Goal: Task Accomplishment & Management: Manage account settings

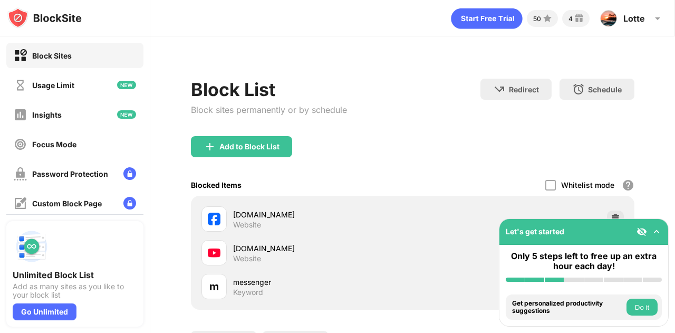
scroll to position [107, 0]
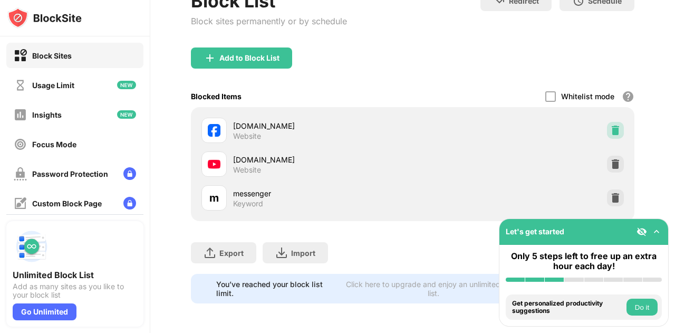
click at [610, 125] on img at bounding box center [615, 130] width 11 height 11
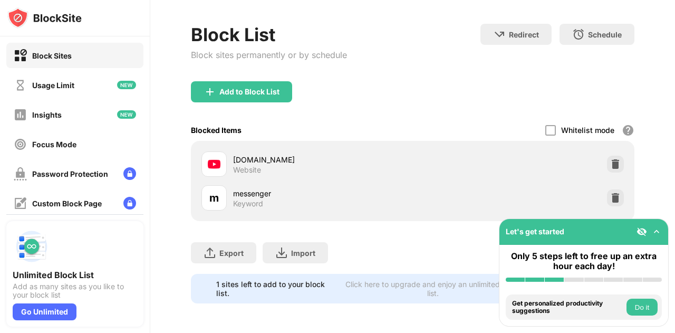
scroll to position [73, 0]
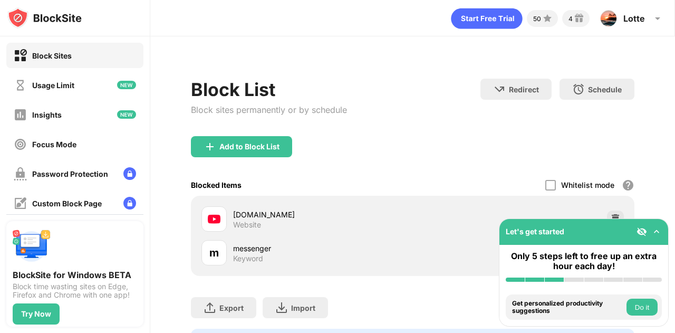
scroll to position [73, 0]
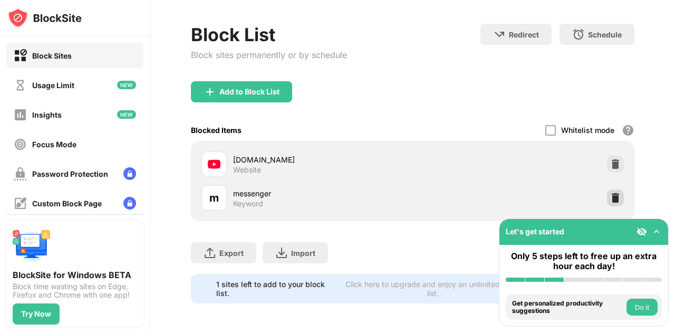
click at [607, 189] on div at bounding box center [615, 197] width 17 height 17
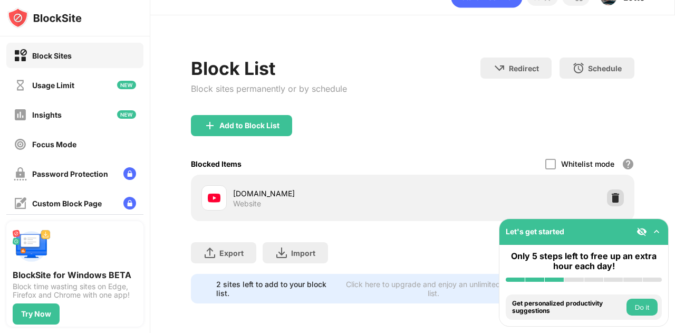
click at [610, 193] on img at bounding box center [615, 198] width 11 height 11
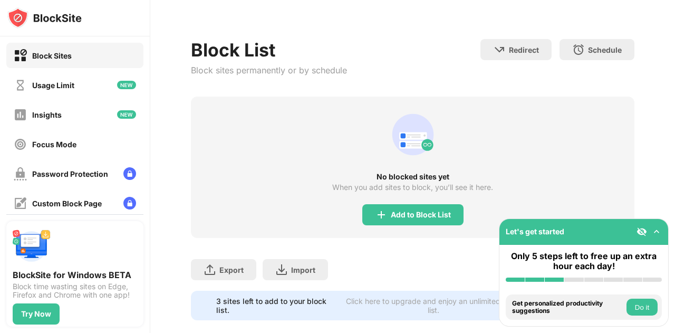
scroll to position [73, 0]
